Goal: Information Seeking & Learning: Learn about a topic

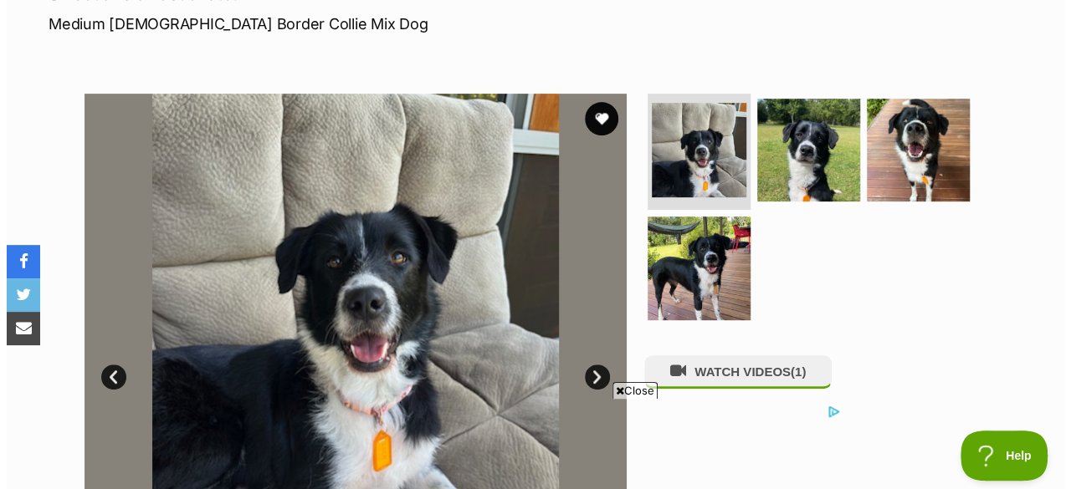
scroll to position [283, 0]
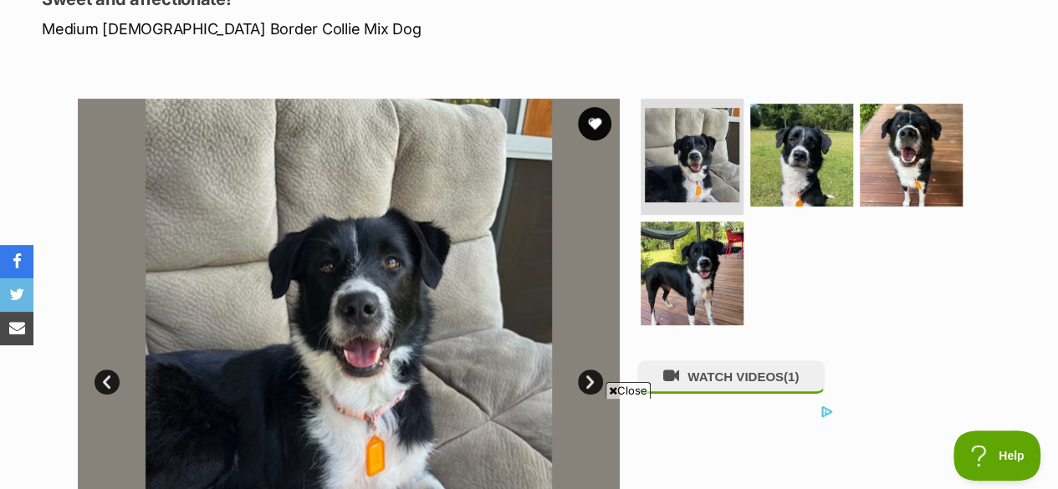
click at [592, 370] on link "Next" at bounding box center [590, 382] width 25 height 25
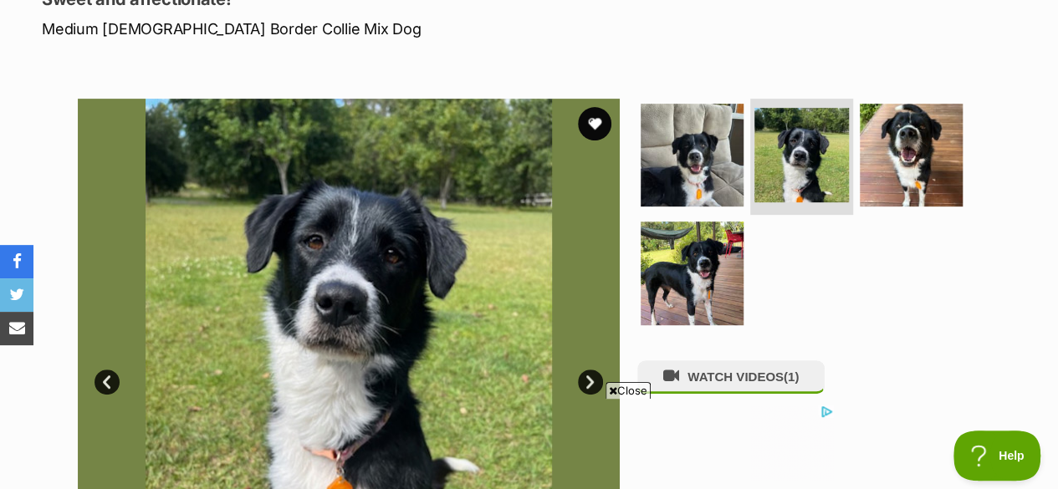
click at [592, 370] on link "Next" at bounding box center [590, 382] width 25 height 25
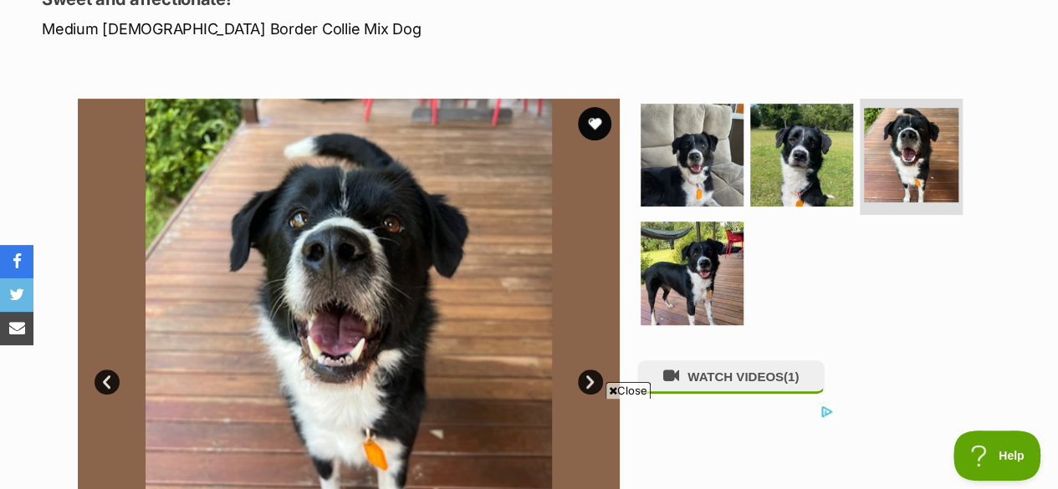
click at [592, 370] on link "Next" at bounding box center [590, 382] width 25 height 25
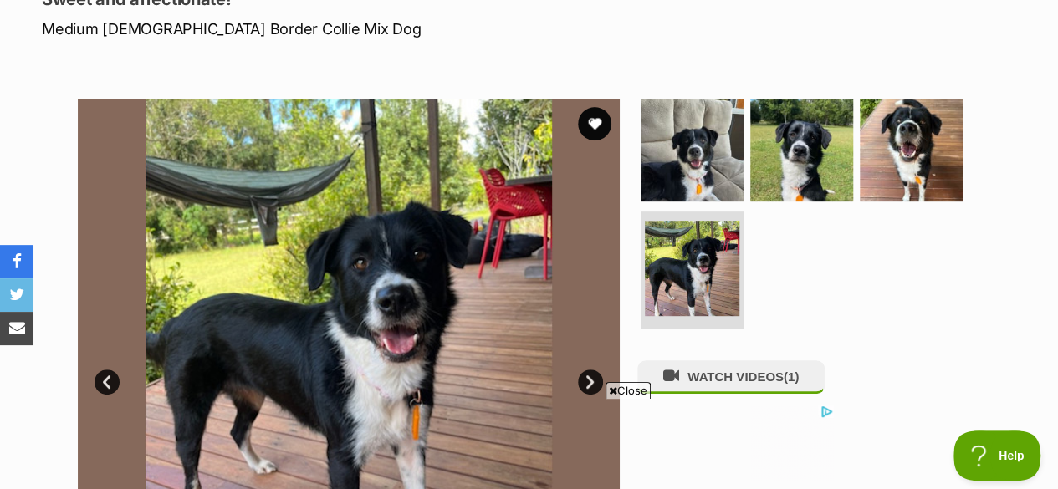
click at [592, 370] on link "Next" at bounding box center [590, 382] width 25 height 25
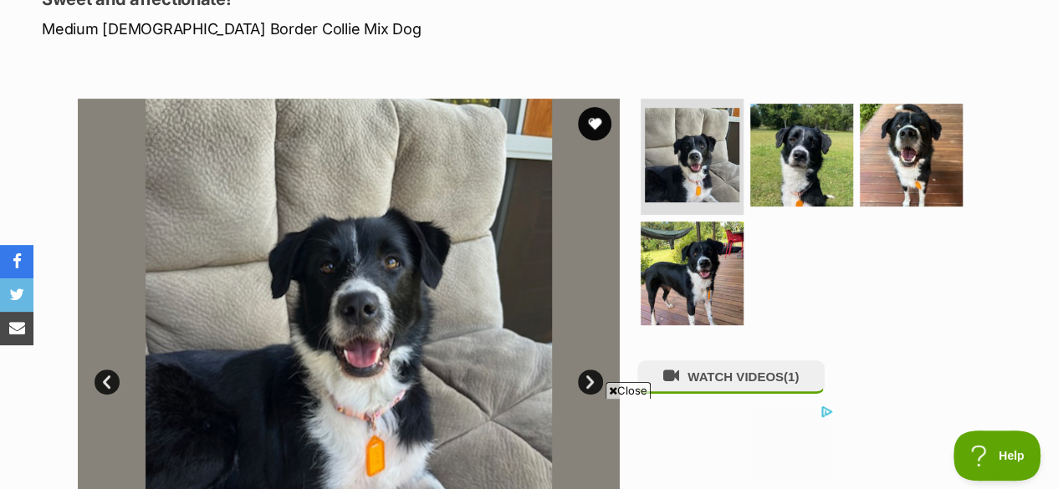
click at [720, 332] on div "WATCH VIDEOS (1)" at bounding box center [808, 370] width 343 height 542
click at [716, 361] on button "WATCH VIDEOS (1)" at bounding box center [730, 377] width 187 height 33
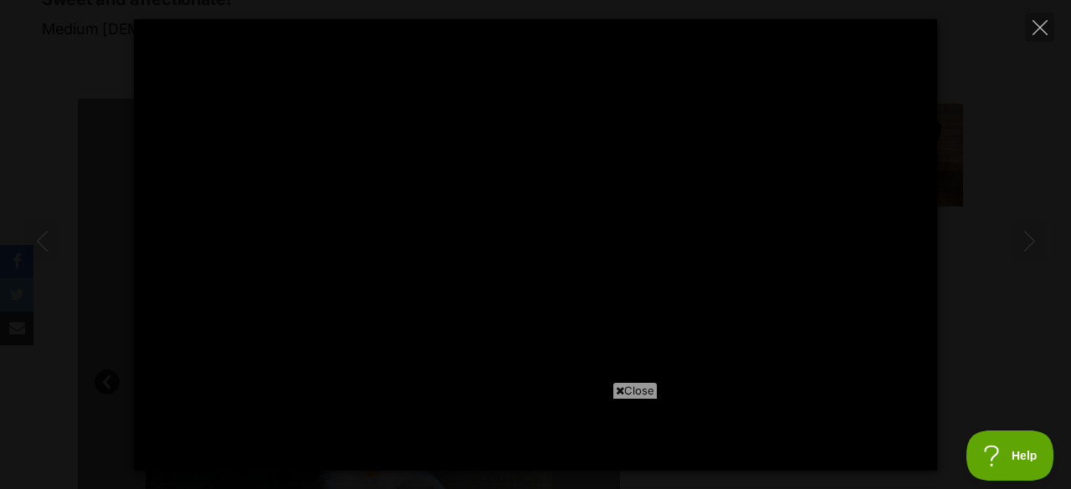
click at [641, 396] on span "Close" at bounding box center [634, 390] width 45 height 17
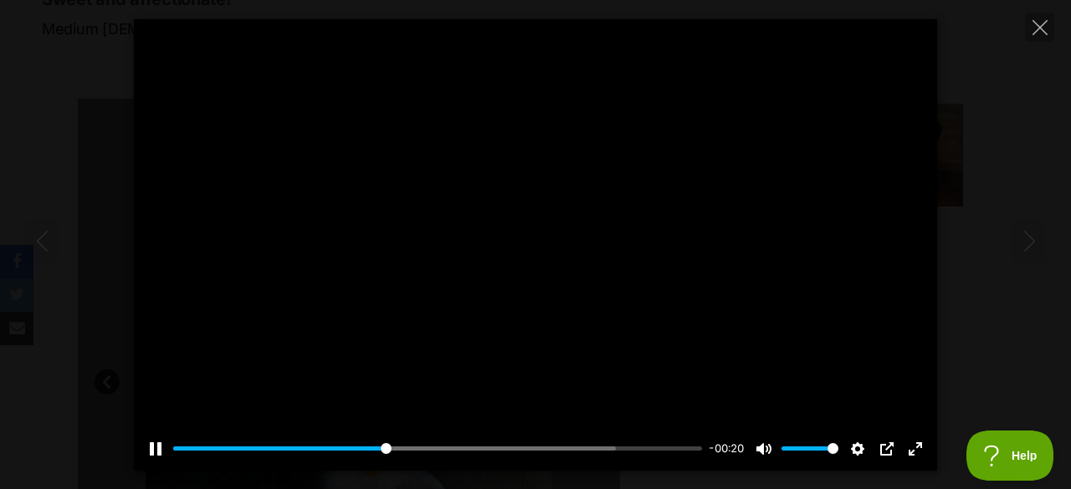
click at [462, 439] on div "Pause Play % buffered 00:17 -00:20 Unmute Mute Disable captions Enable captions…" at bounding box center [535, 439] width 803 height 64
click at [463, 443] on input "Seek" at bounding box center [437, 449] width 529 height 16
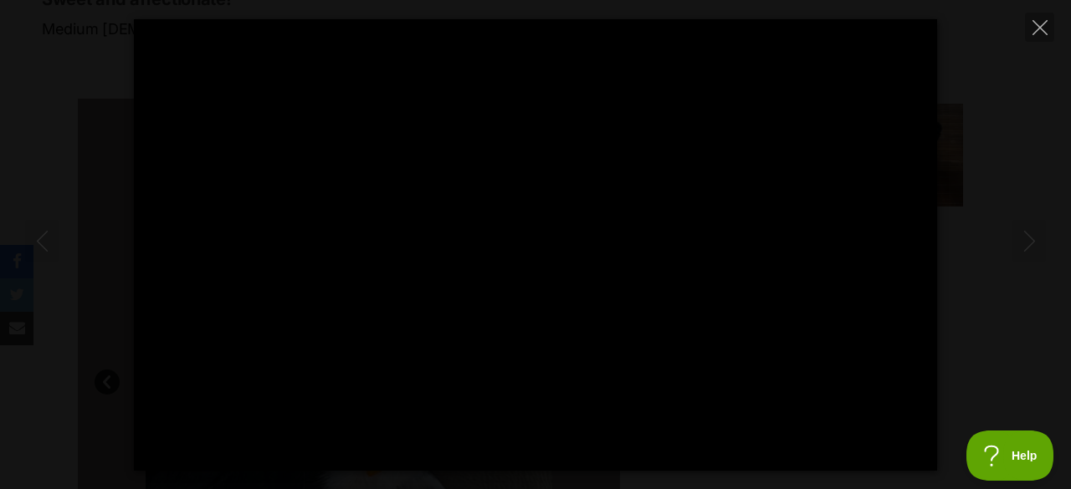
type input "72.25"
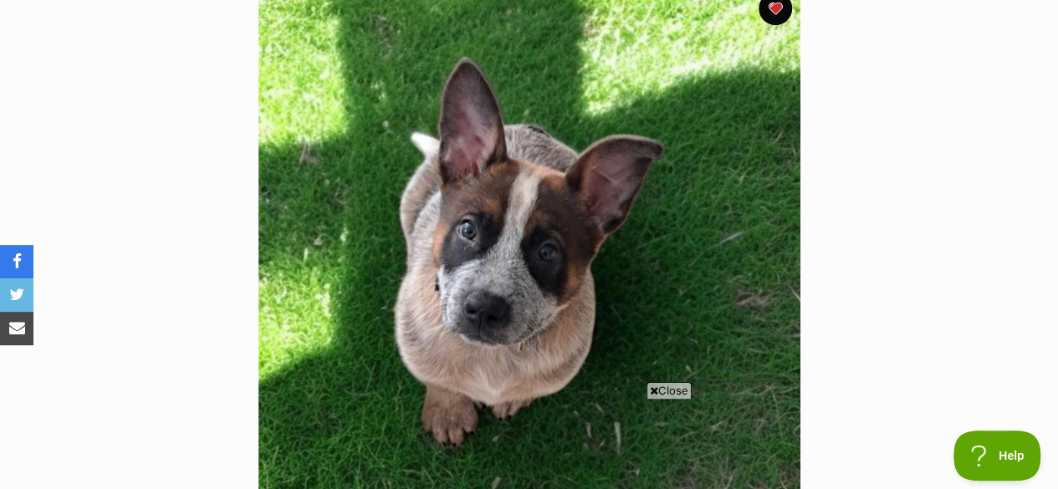
scroll to position [394, 0]
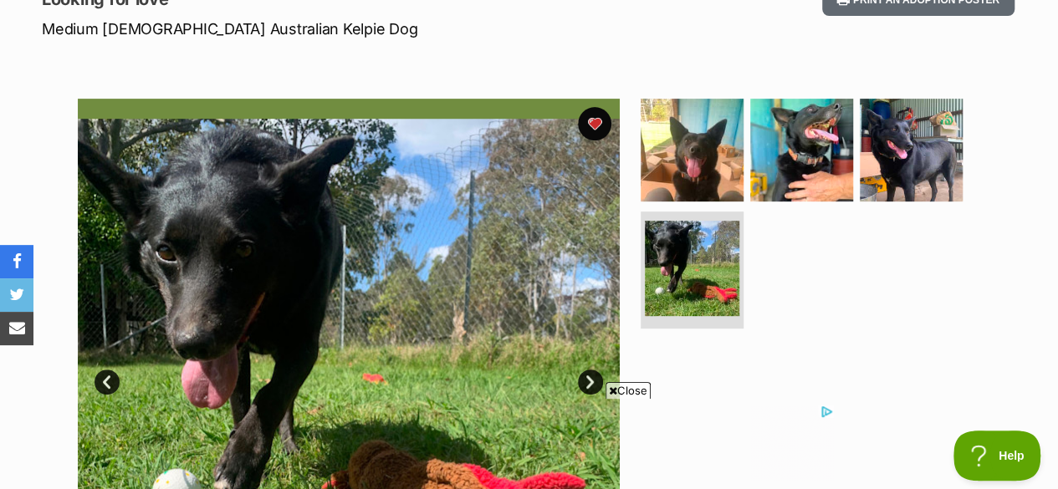
scroll to position [289, 0]
